Goal: Find contact information: Find contact information

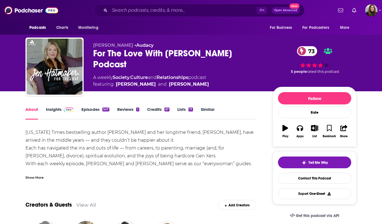
click at [52, 110] on link "Insights" at bounding box center [60, 113] width 28 height 13
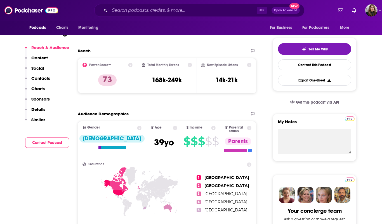
click at [48, 141] on button "Contact Podcast" at bounding box center [47, 142] width 44 height 10
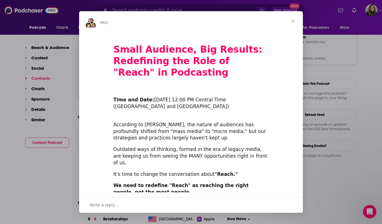
click at [292, 20] on span "Close" at bounding box center [293, 21] width 20 height 20
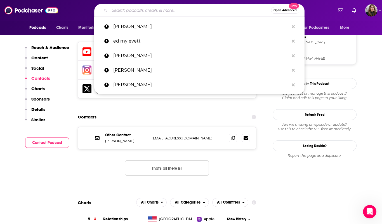
click at [179, 12] on input "Search podcasts, credits, & more..." at bounding box center [191, 10] width 162 height 9
paste input "[PERSON_NAME]"
type input "[PERSON_NAME]"
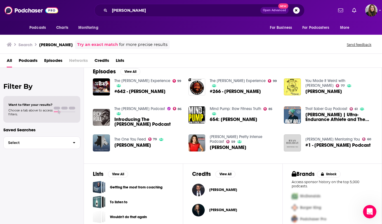
scroll to position [106, 0]
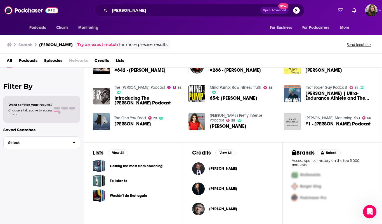
click at [216, 167] on span "[PERSON_NAME]" at bounding box center [223, 168] width 28 height 4
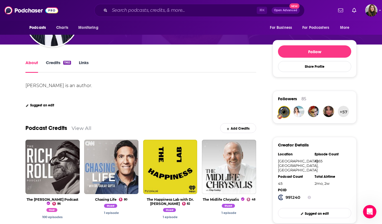
scroll to position [71, 0]
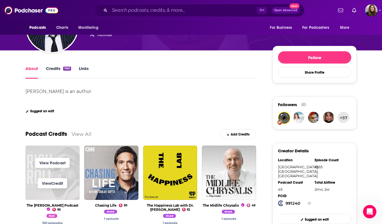
click at [54, 174] on span "View Credit" at bounding box center [52, 183] width 54 height 20
click at [60, 163] on link "View Podcast" at bounding box center [52, 163] width 34 height 10
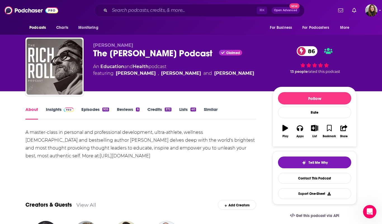
click at [56, 109] on link "Insights" at bounding box center [60, 113] width 28 height 13
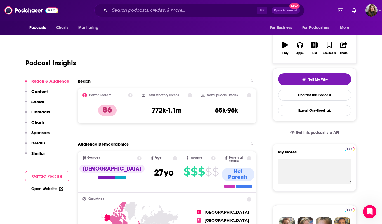
click at [46, 173] on button "Contact Podcast" at bounding box center [47, 176] width 44 height 10
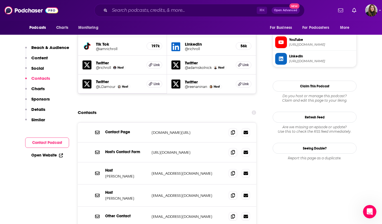
scroll to position [541, 0]
